Goal: Use online tool/utility: Utilize a website feature to perform a specific function

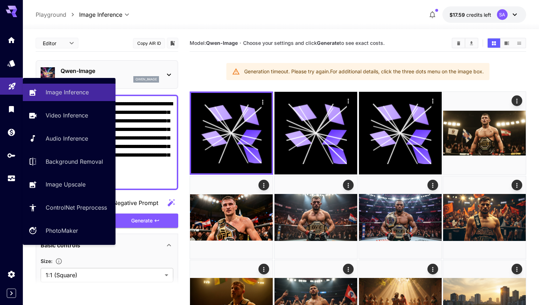
click at [7, 84] on link at bounding box center [11, 86] width 23 height 17
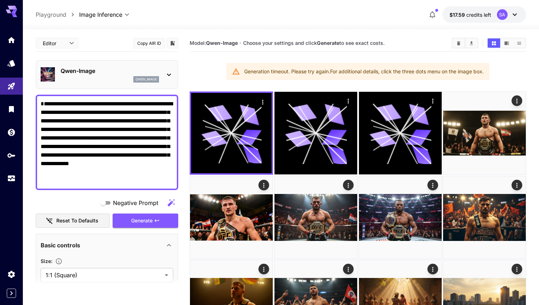
click at [295, 28] on div at bounding box center [281, 25] width 516 height 9
click at [295, 40] on span "Choose your settings and click Generate to see exact costs." at bounding box center [313, 43] width 141 height 6
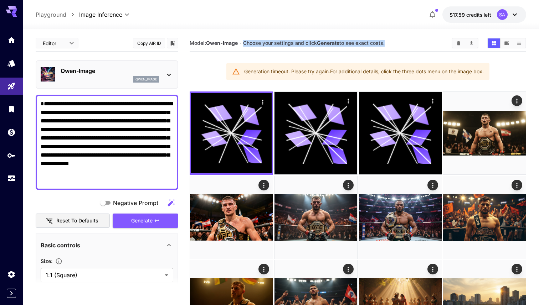
click at [289, 40] on span "Choose your settings and click Generate to see exact costs." at bounding box center [313, 43] width 141 height 6
